Goal: Complete application form: Complete application form

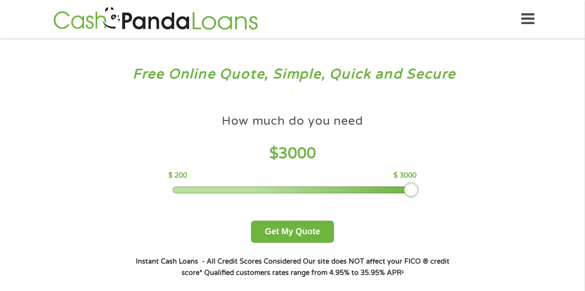
drag, startPoint x: 244, startPoint y: 186, endPoint x: 476, endPoint y: 186, distance: 231.8
click at [476, 186] on div "Free Online Quote, Simple, Quick and Secure How much do you need? $300 $500 $75…" at bounding box center [292, 179] width 585 height 282
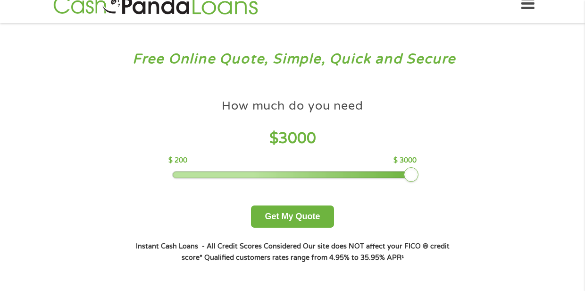
scroll to position [18, 0]
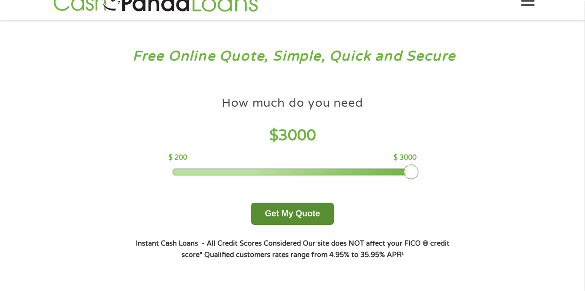
click at [315, 218] on button "Get My Quote" at bounding box center [292, 213] width 83 height 22
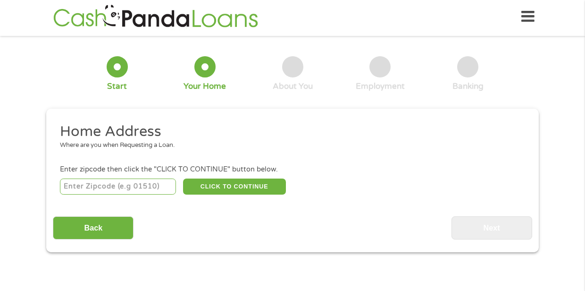
scroll to position [4, 4]
click at [137, 181] on input "number" at bounding box center [118, 186] width 117 height 16
type input "80124"
click at [221, 186] on button "CLICK TO CONTINUE" at bounding box center [234, 186] width 103 height 16
type input "80124"
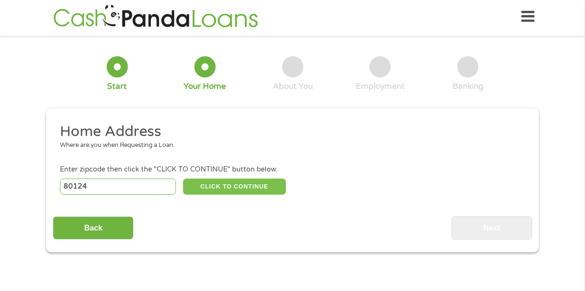
type input "Lone Tree"
select select "[US_STATE]"
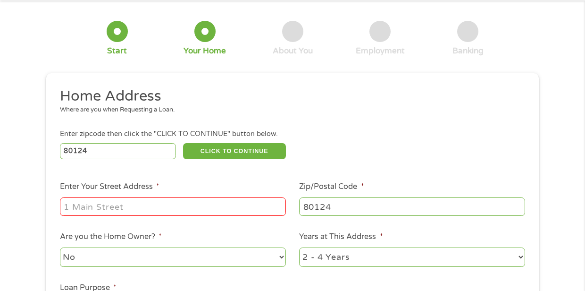
scroll to position [51, 0]
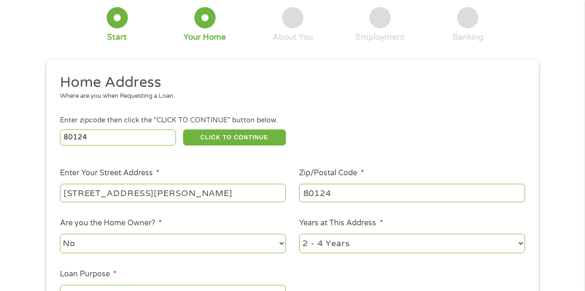
type input "[STREET_ADDRESS][PERSON_NAME]"
select select "no"
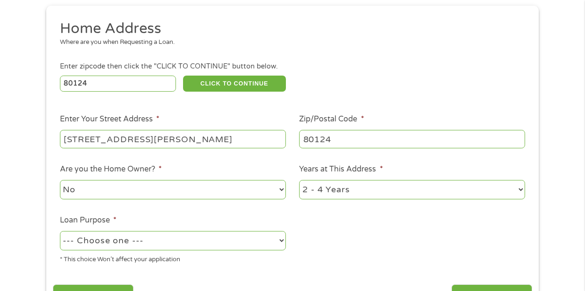
scroll to position [129, 0]
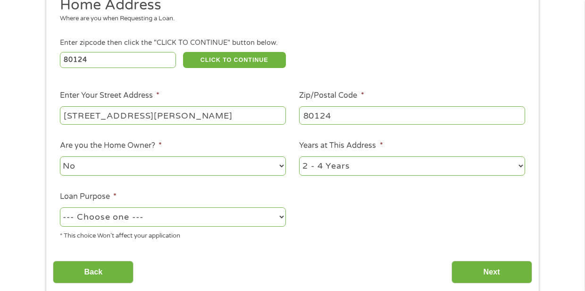
click at [325, 176] on div "1 Year or less 1 - 2 Years 2 - 4 Years Over 4 Years" at bounding box center [412, 166] width 226 height 23
select select "12months"
select select "debtconsolidation"
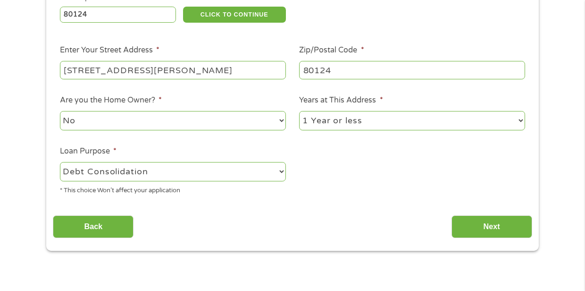
scroll to position [178, 0]
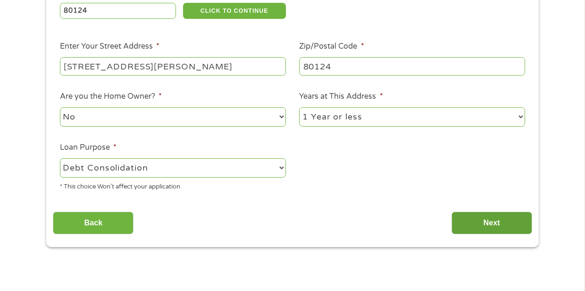
click at [494, 226] on input "Next" at bounding box center [492, 222] width 81 height 23
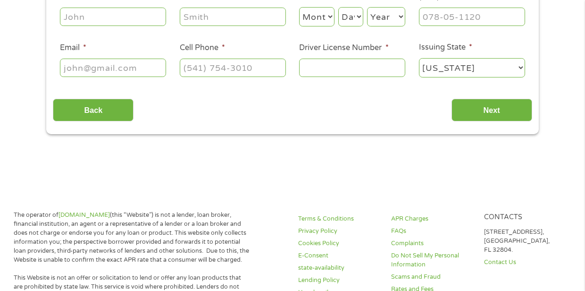
scroll to position [2, 0]
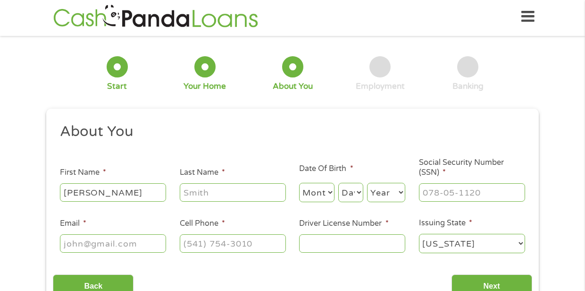
type input "[PERSON_NAME]"
select select "8"
select select "3"
select select "1974"
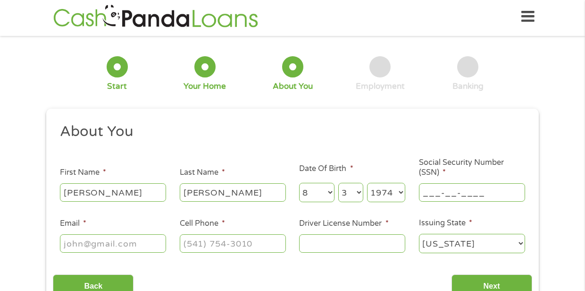
click at [440, 193] on input "___-__-____" at bounding box center [472, 192] width 106 height 18
type input "523-15-1557"
type input "[EMAIL_ADDRESS][DOMAIN_NAME]"
type input "[PHONE_NUMBER]"
click at [336, 245] on input "Driver License Number *" at bounding box center [352, 243] width 106 height 18
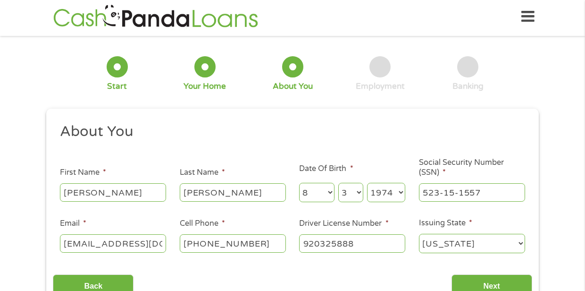
type input "920325888"
click at [340, 281] on div "Back Next" at bounding box center [292, 282] width 479 height 30
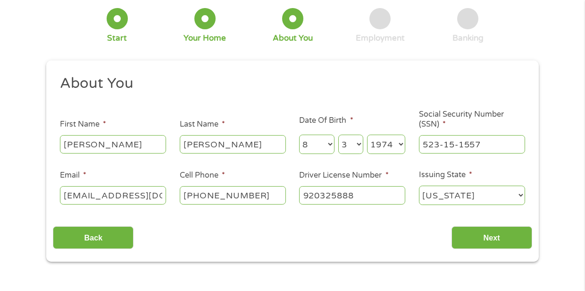
scroll to position [58, 0]
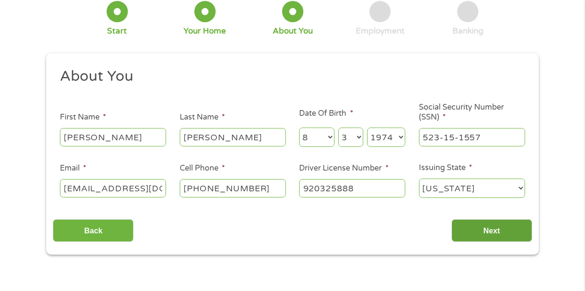
click at [466, 233] on input "Next" at bounding box center [492, 230] width 81 height 23
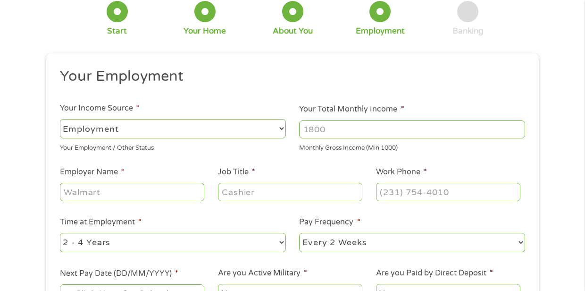
scroll to position [2, 0]
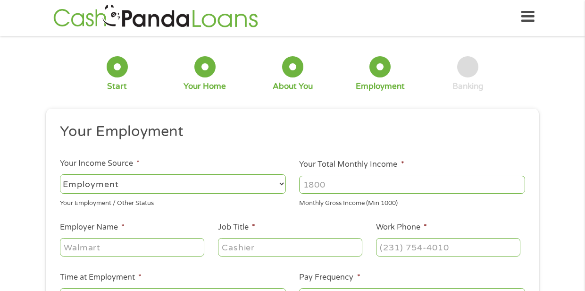
click at [328, 186] on input "Your Total Monthly Income *" at bounding box center [412, 185] width 226 height 18
type input "3800"
type input "[PERSON_NAME] [PERSON_NAME]"
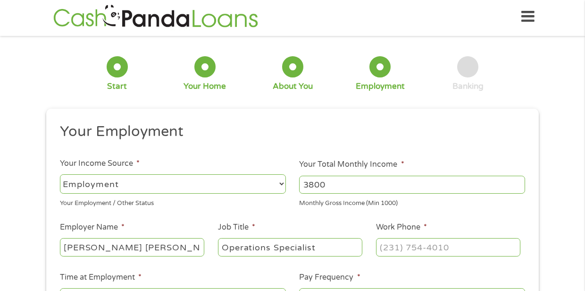
type input "Operations Specialist"
type input "[PHONE_NUMBER]"
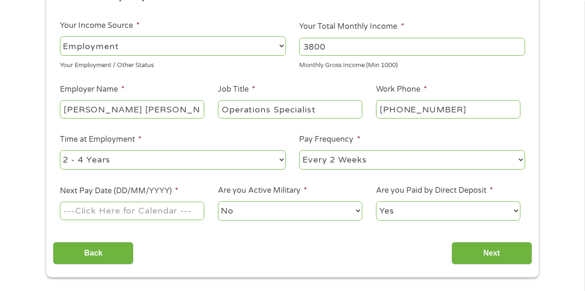
scroll to position [143, 0]
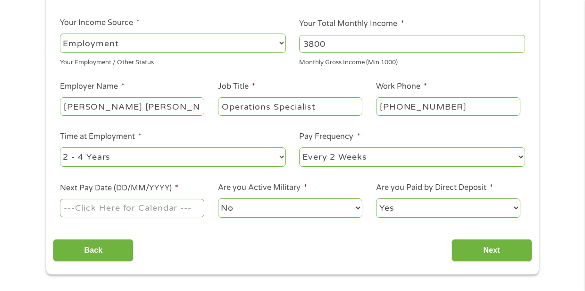
select select "60months"
click at [163, 210] on input "Next Pay Date (DD/MM/YYYY) *" at bounding box center [132, 208] width 144 height 18
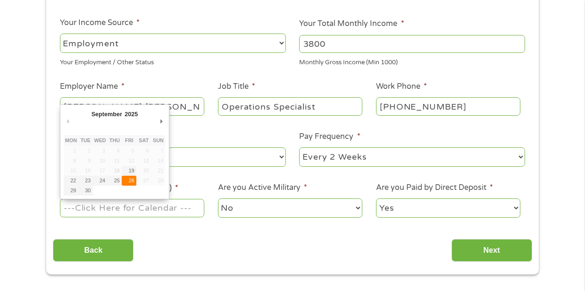
type input "[DATE]"
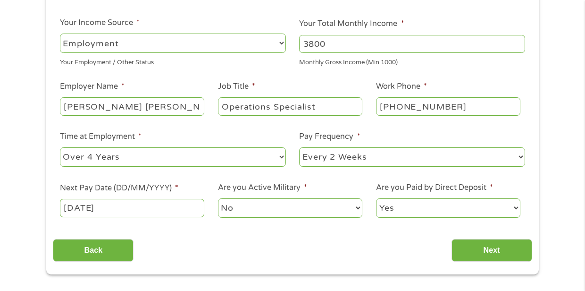
click at [328, 228] on div "Your Employment Your Income Source * --- Choose one --- Employment [DEMOGRAPHIC…" at bounding box center [292, 122] width 479 height 280
click at [489, 250] on input "Next" at bounding box center [492, 250] width 81 height 23
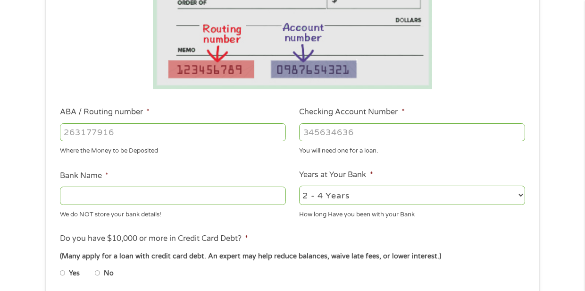
scroll to position [199, 0]
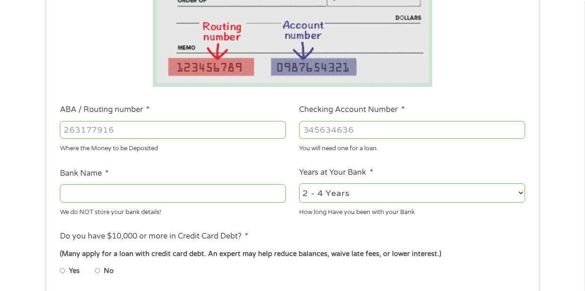
click at [100, 128] on input "ABA / Routing number *" at bounding box center [173, 130] width 226 height 18
click at [103, 134] on input "ABA / Routing number *" at bounding box center [173, 130] width 226 height 18
type input "121202211"
type input "[PERSON_NAME] [PERSON_NAME] BANK"
type input "121202211"
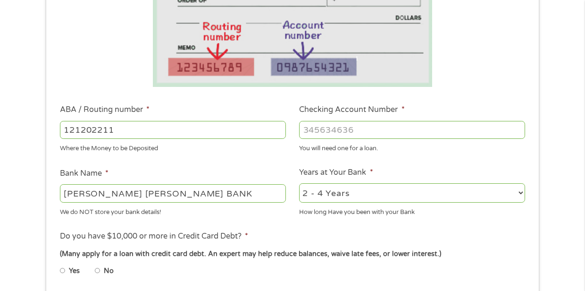
click at [321, 133] on input "Checking Account Number *" at bounding box center [412, 130] width 226 height 18
type input "440041329101"
select select "60months"
click at [292, 228] on ul "Bank Information Where do you want the funds deposited? ABA / Routing number * …" at bounding box center [292, 160] width 479 height 470
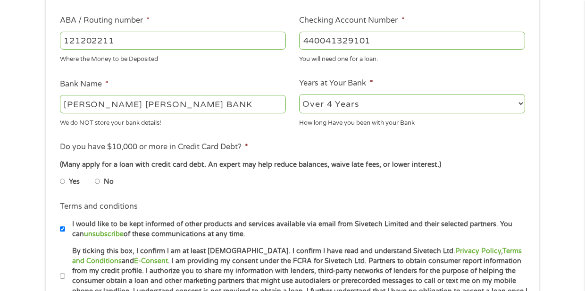
scroll to position [290, 0]
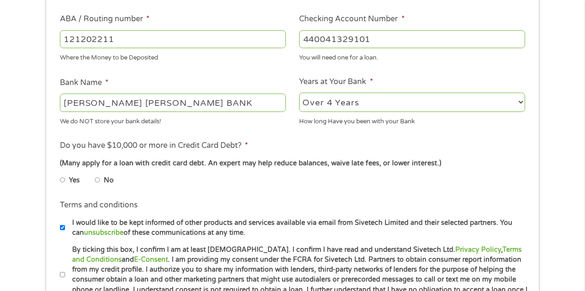
click at [100, 179] on li "No" at bounding box center [112, 180] width 34 height 18
click at [99, 179] on input "No" at bounding box center [98, 179] width 6 height 15
radio input "true"
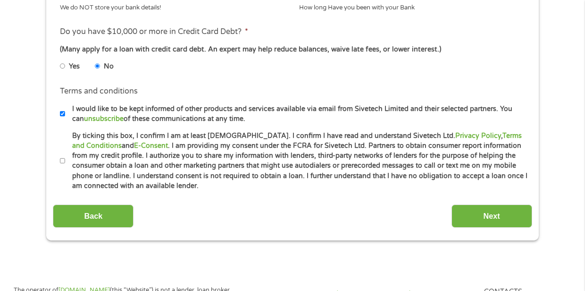
scroll to position [405, 0]
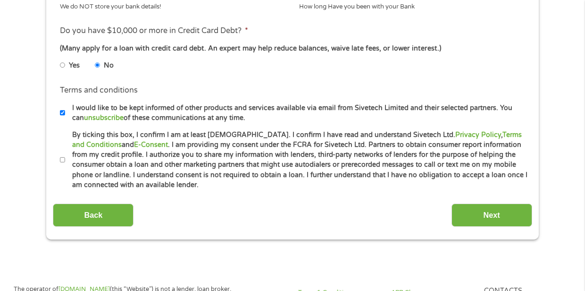
click at [64, 159] on input "By ticking this box, I confirm I am at least [DEMOGRAPHIC_DATA]. I confirm I ha…" at bounding box center [63, 159] width 6 height 15
checkbox input "true"
click at [489, 217] on input "Next" at bounding box center [492, 214] width 81 height 23
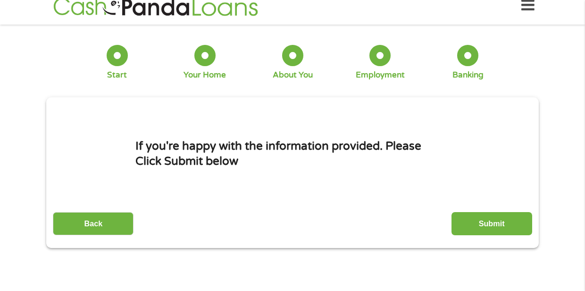
scroll to position [4, 4]
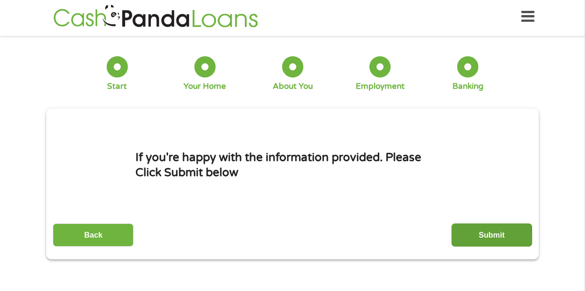
click at [479, 245] on input "Submit" at bounding box center [492, 234] width 81 height 23
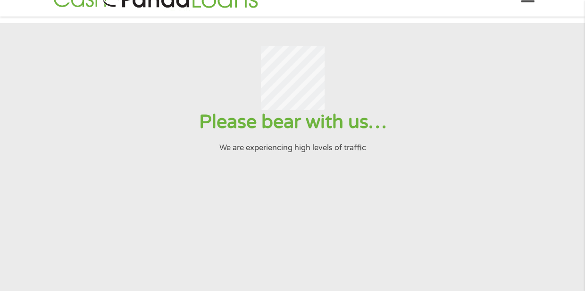
scroll to position [0, 0]
